Goal: Book appointment/travel/reservation

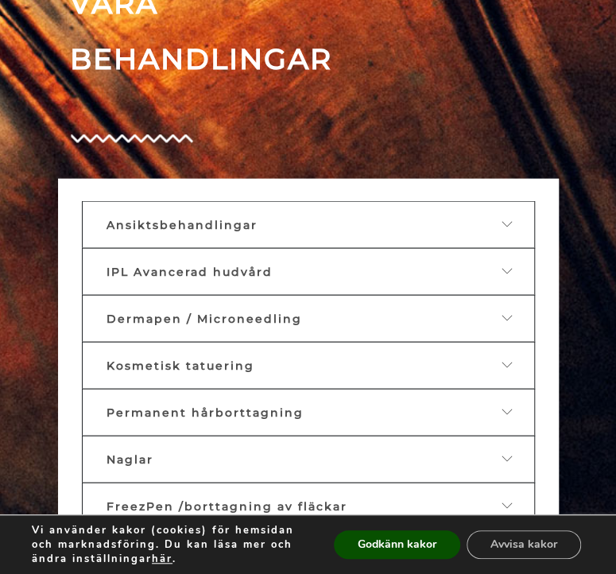
scroll to position [976, 0]
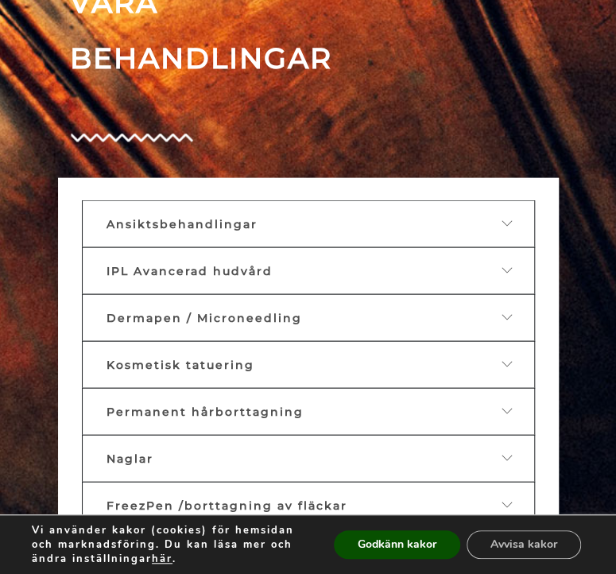
click at [230, 226] on span "Ansiktsbehandlingar" at bounding box center [181, 224] width 151 height 14
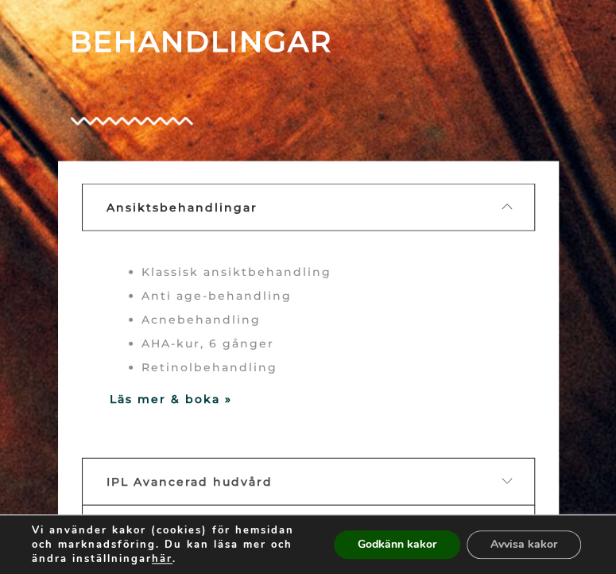
scroll to position [998, 0]
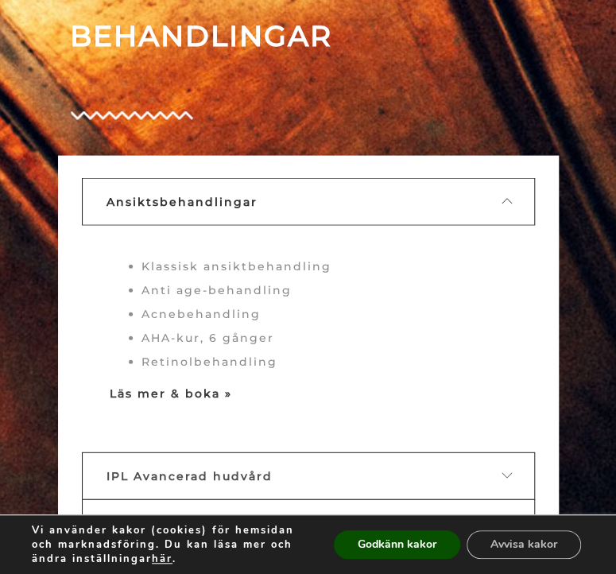
click at [202, 393] on strong "Läs mer & boka »" at bounding box center [171, 393] width 122 height 14
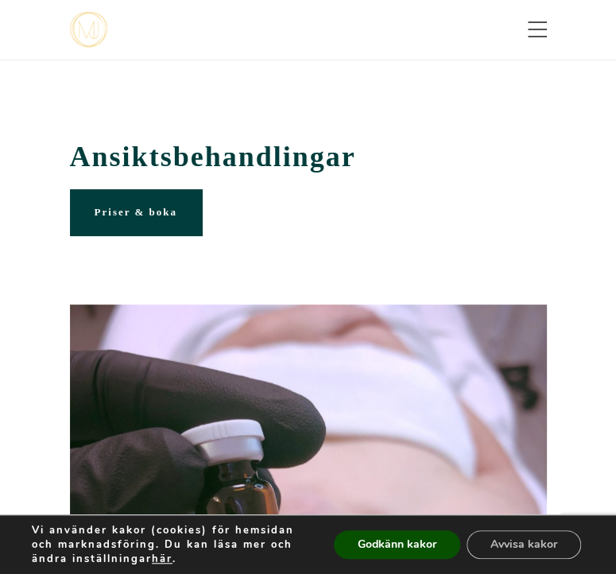
click at [141, 213] on span "Priser & boka" at bounding box center [136, 212] width 83 height 12
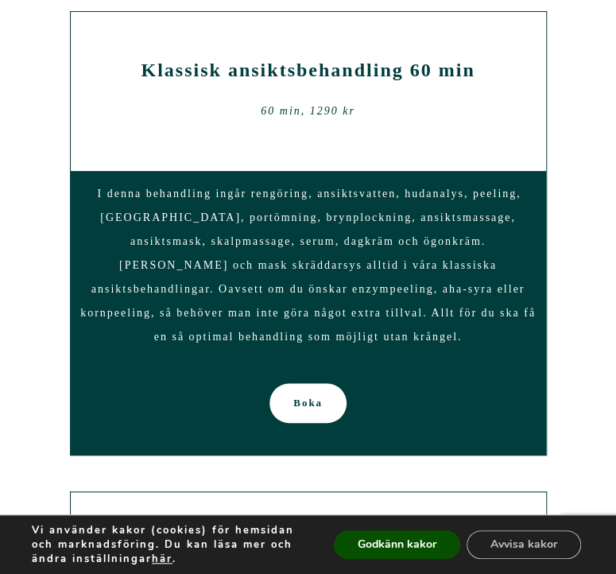
scroll to position [3786, 0]
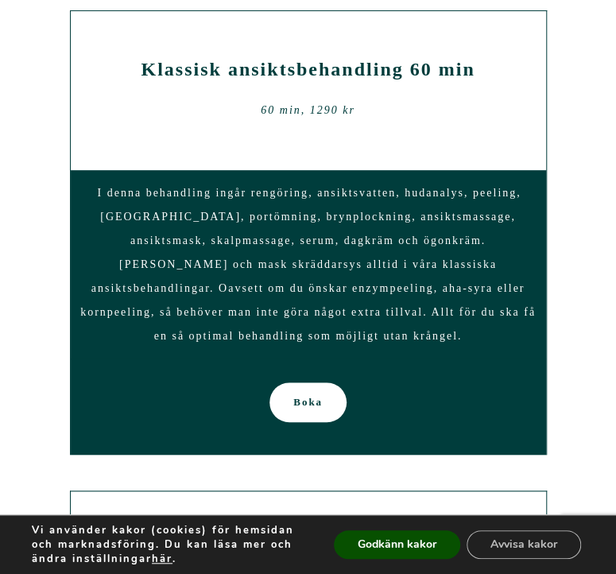
click at [308, 401] on span "Boka" at bounding box center [307, 402] width 29 height 40
